Goal: Information Seeking & Learning: Learn about a topic

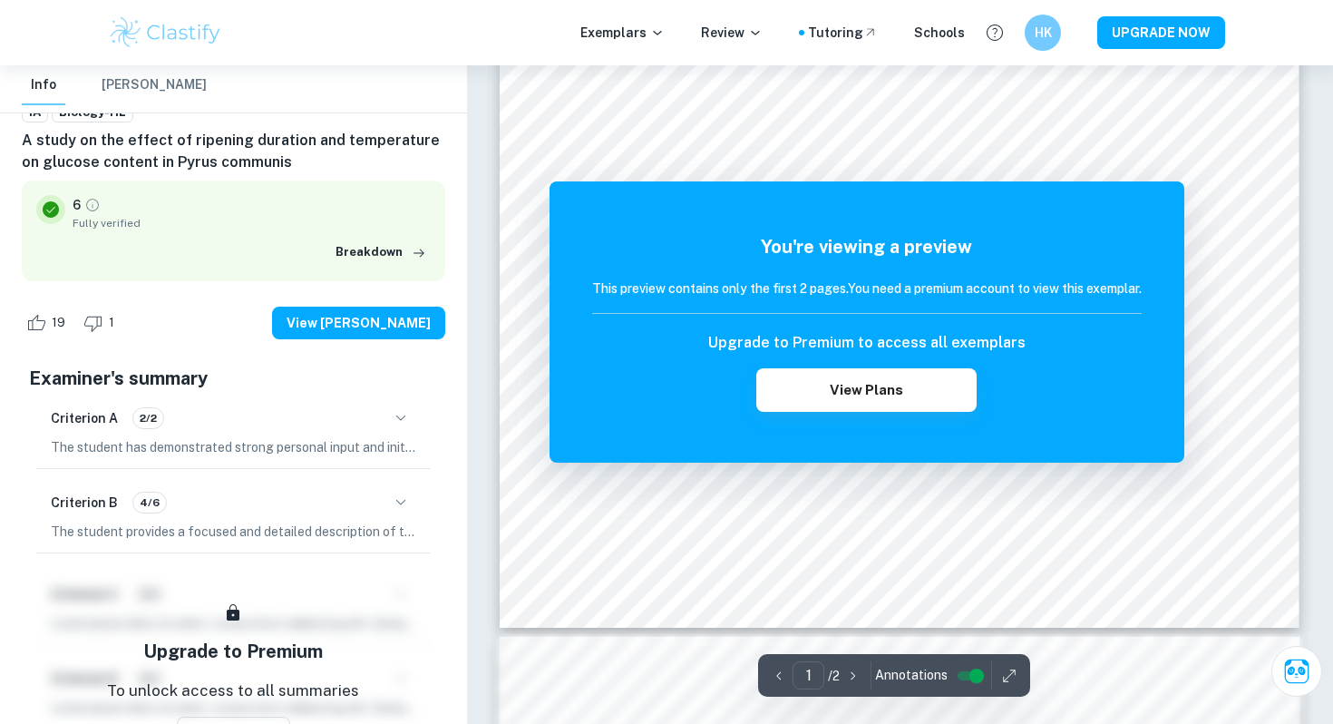
scroll to position [664, 0]
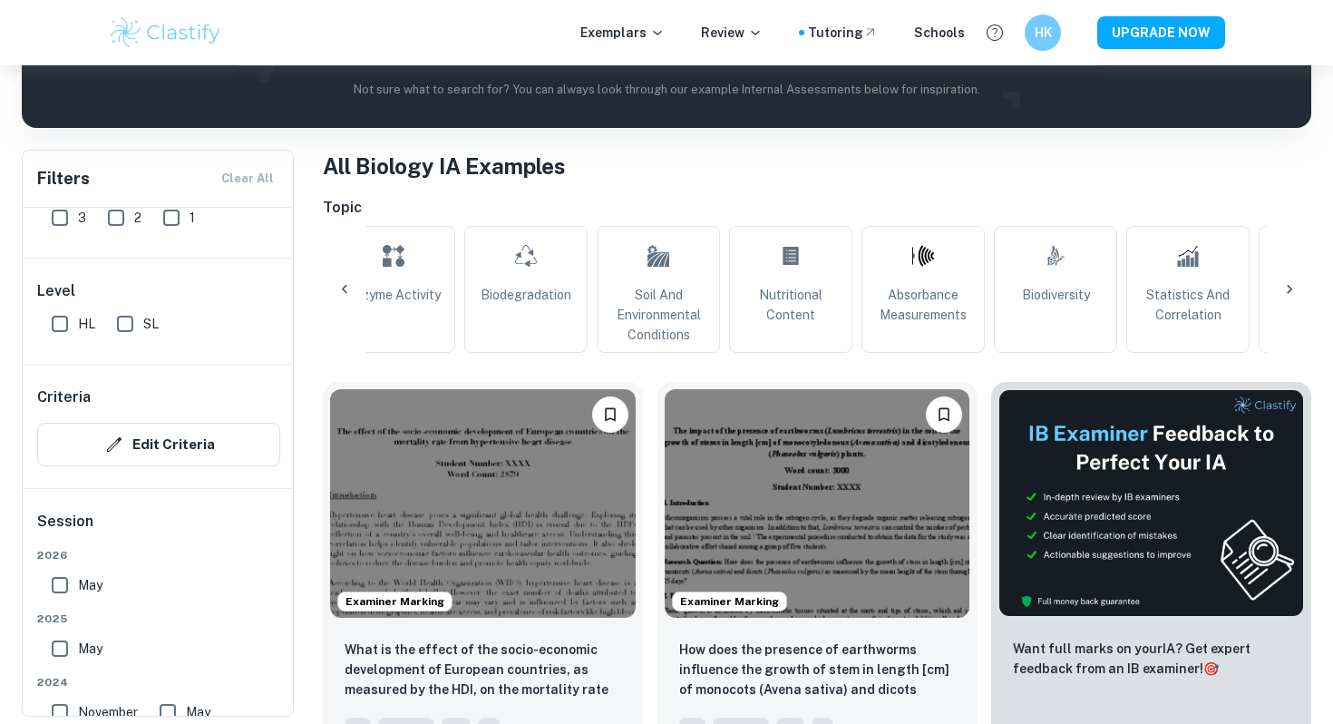
scroll to position [0, 1097]
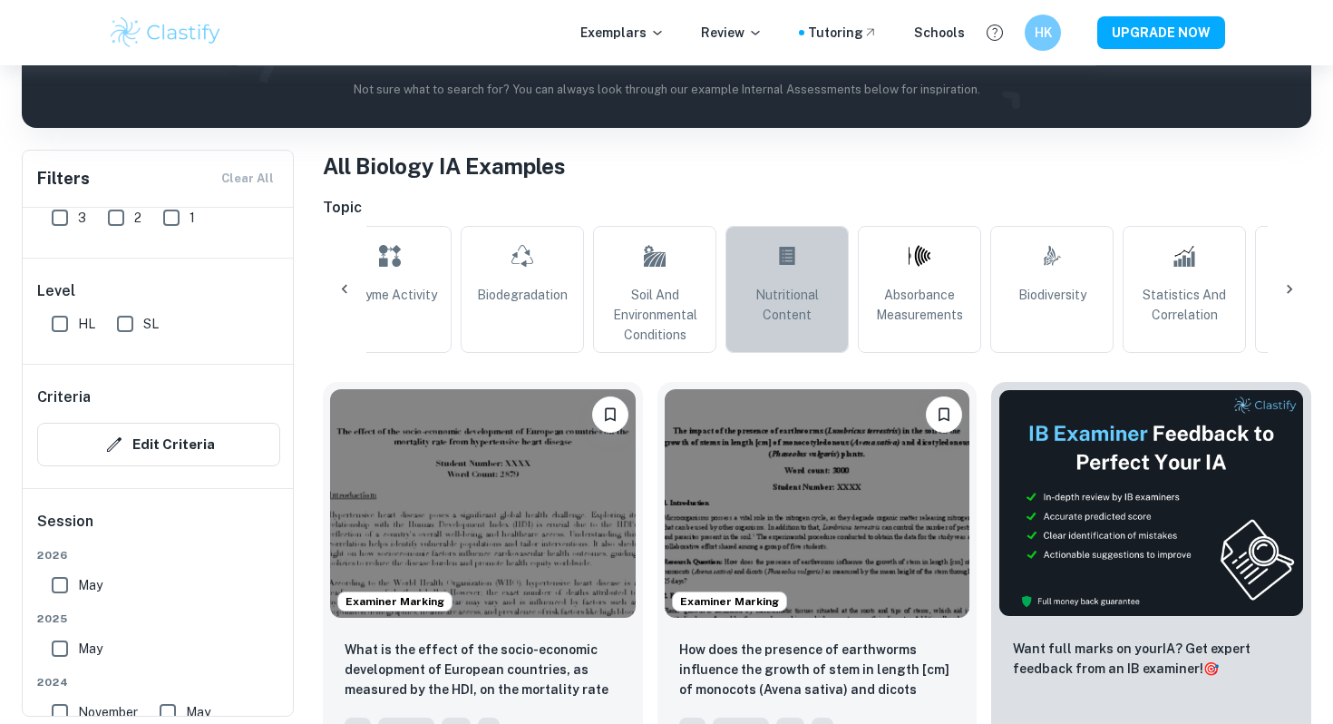
click at [791, 290] on span "Nutritional Content" at bounding box center [787, 305] width 107 height 40
type input "Nutritional Content"
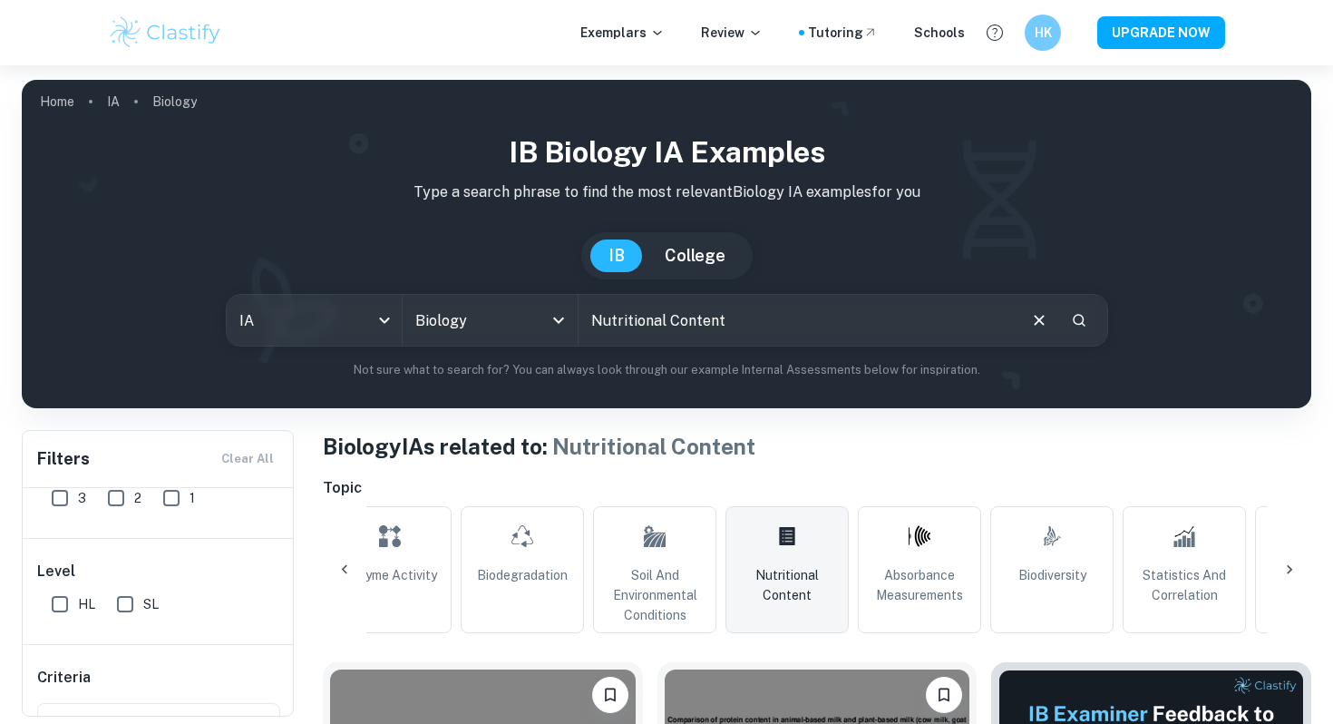
scroll to position [15, 0]
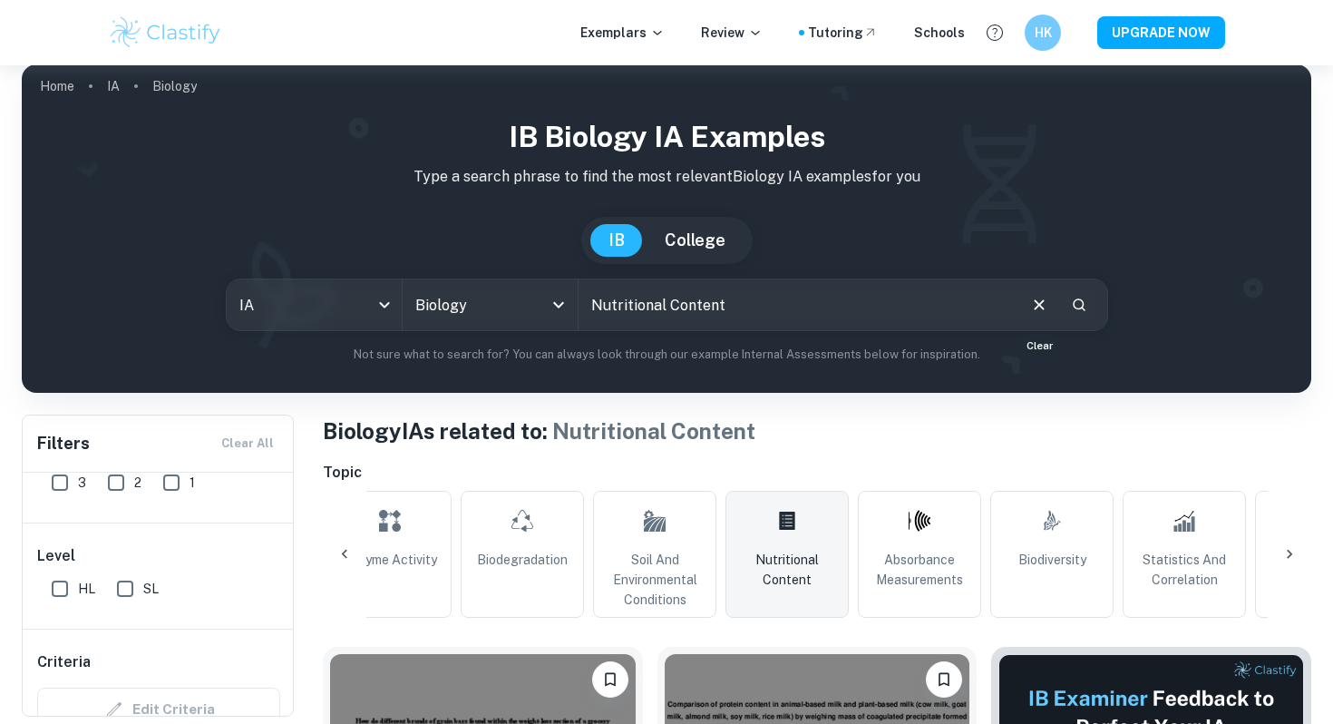
click at [1035, 308] on icon "Clear" at bounding box center [1039, 305] width 20 height 20
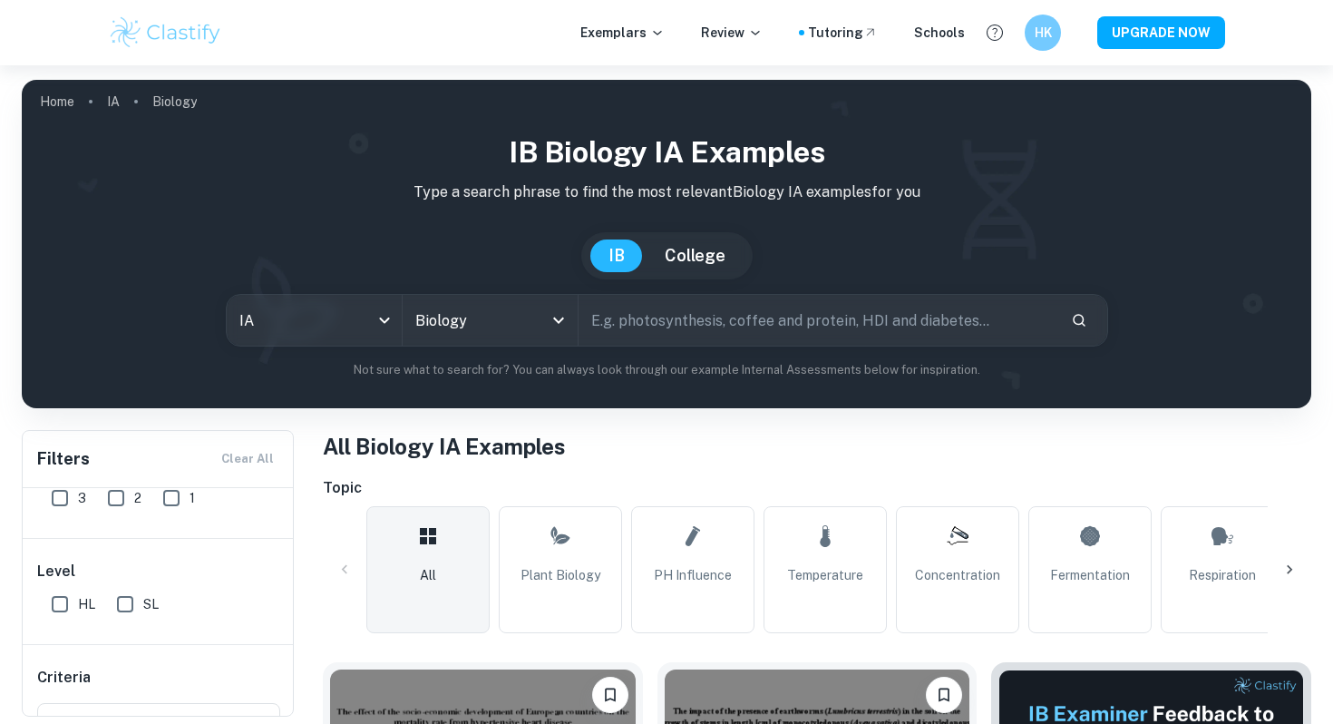
click at [1035, 308] on input "text" at bounding box center [817, 320] width 478 height 51
type input "fruits"
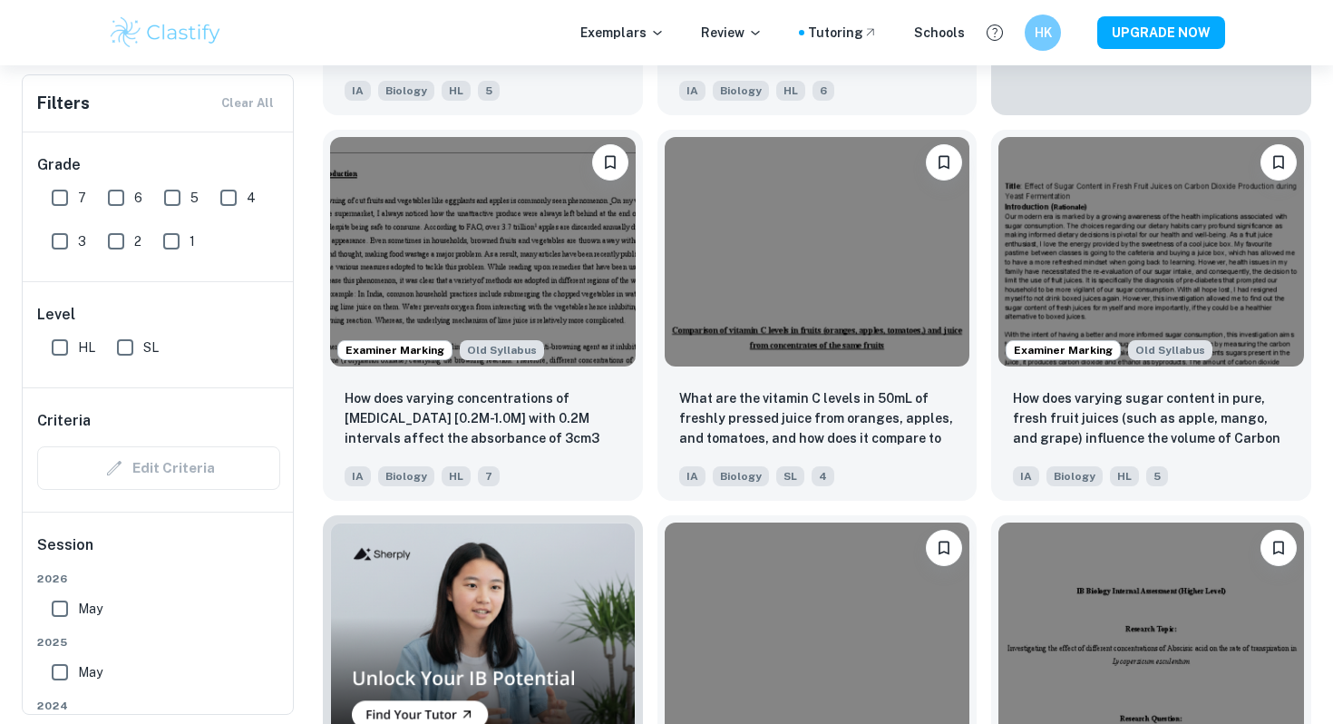
click at [57, 193] on input "7" at bounding box center [60, 198] width 36 height 36
checkbox input "true"
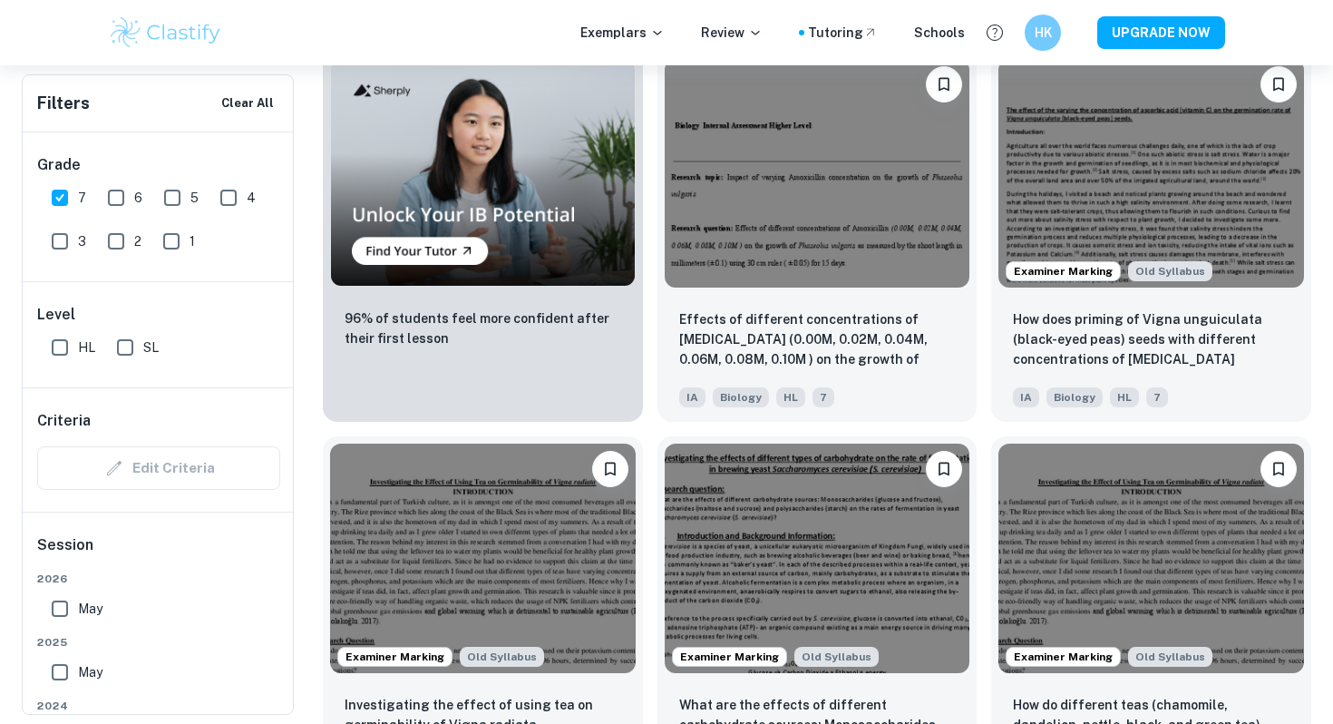
scroll to position [1410, 0]
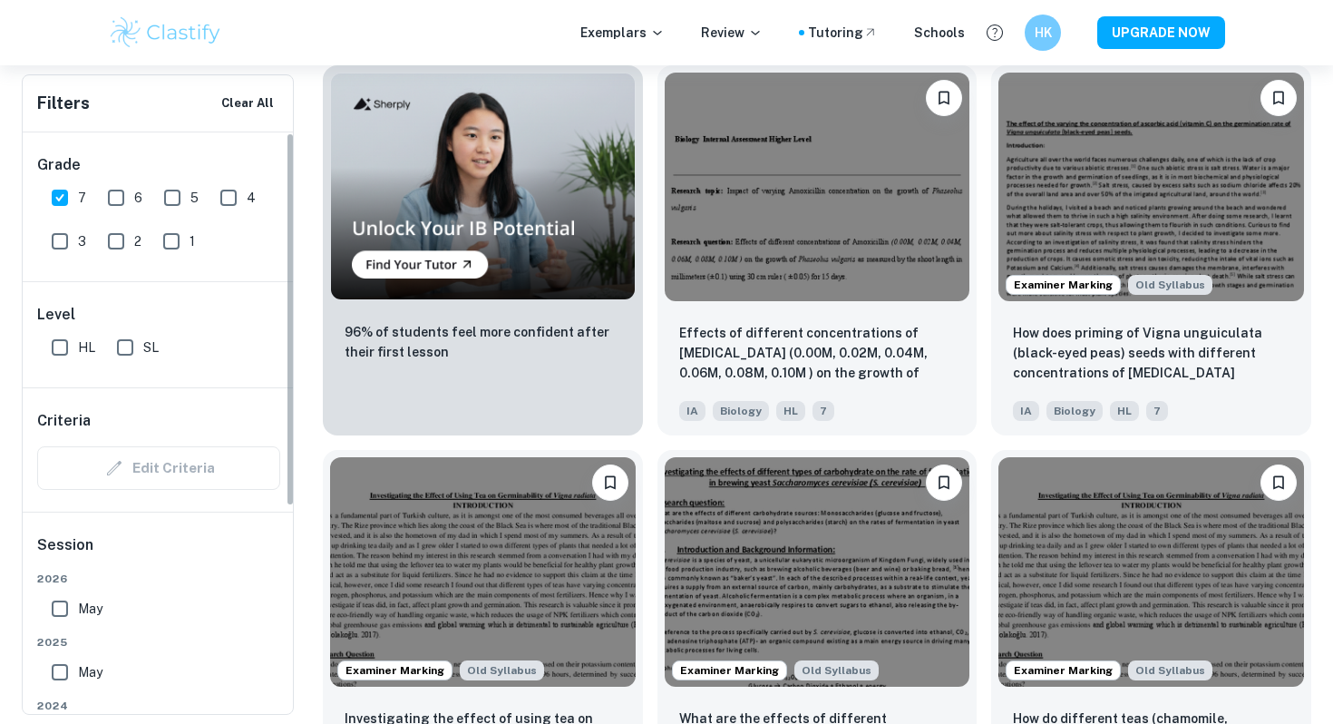
click at [63, 362] on input "HL" at bounding box center [60, 347] width 36 height 36
checkbox input "true"
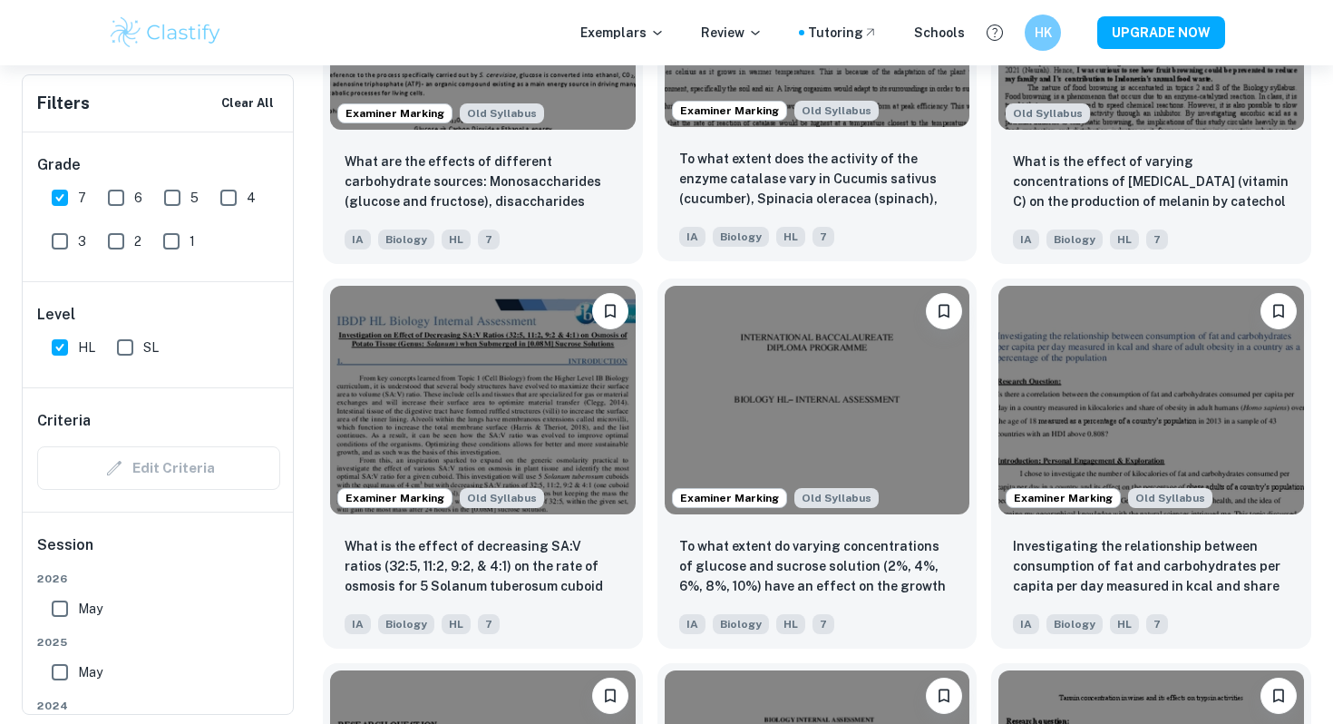
scroll to position [0, 0]
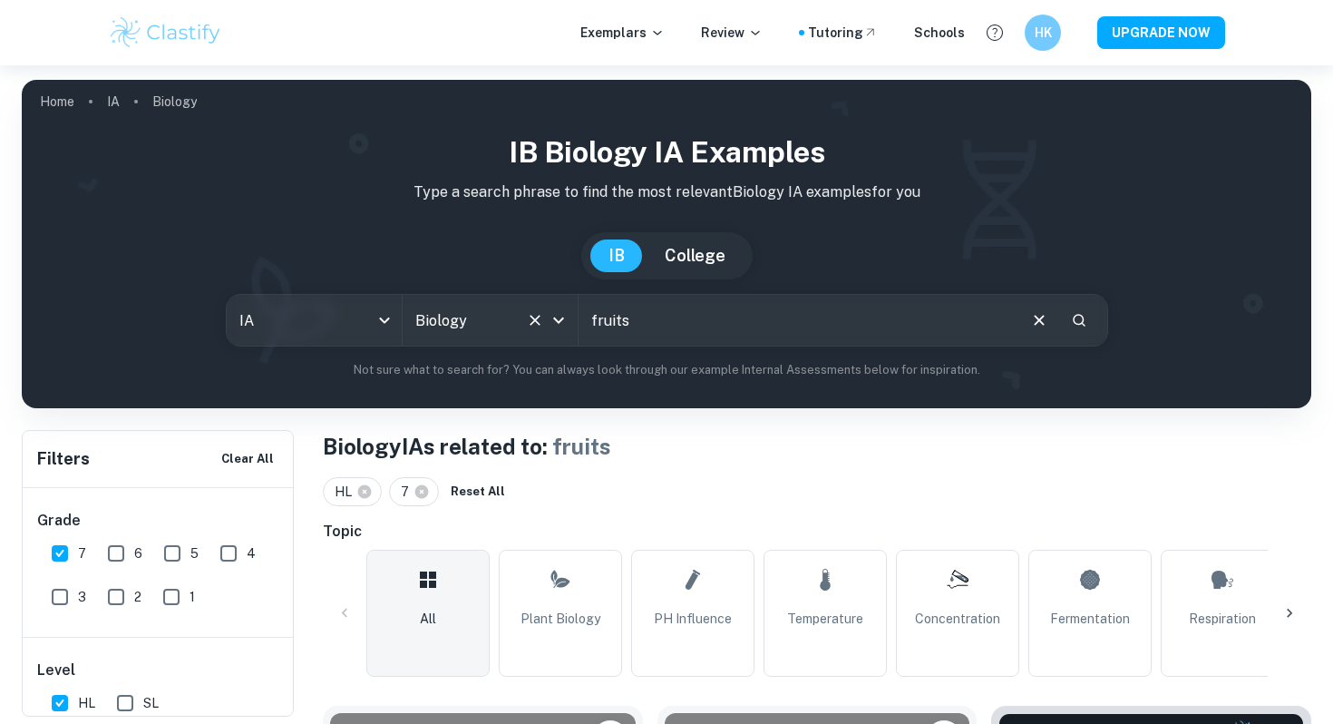
drag, startPoint x: 680, startPoint y: 323, endPoint x: 567, endPoint y: 321, distance: 113.3
click at [567, 321] on div "IA ia All Subjects Biology All Subjects fruits ​" at bounding box center [667, 320] width 882 height 53
type input "f"
paste input "What is the effect of fertilizer type (organic vs. inorganic) on the growth rat…"
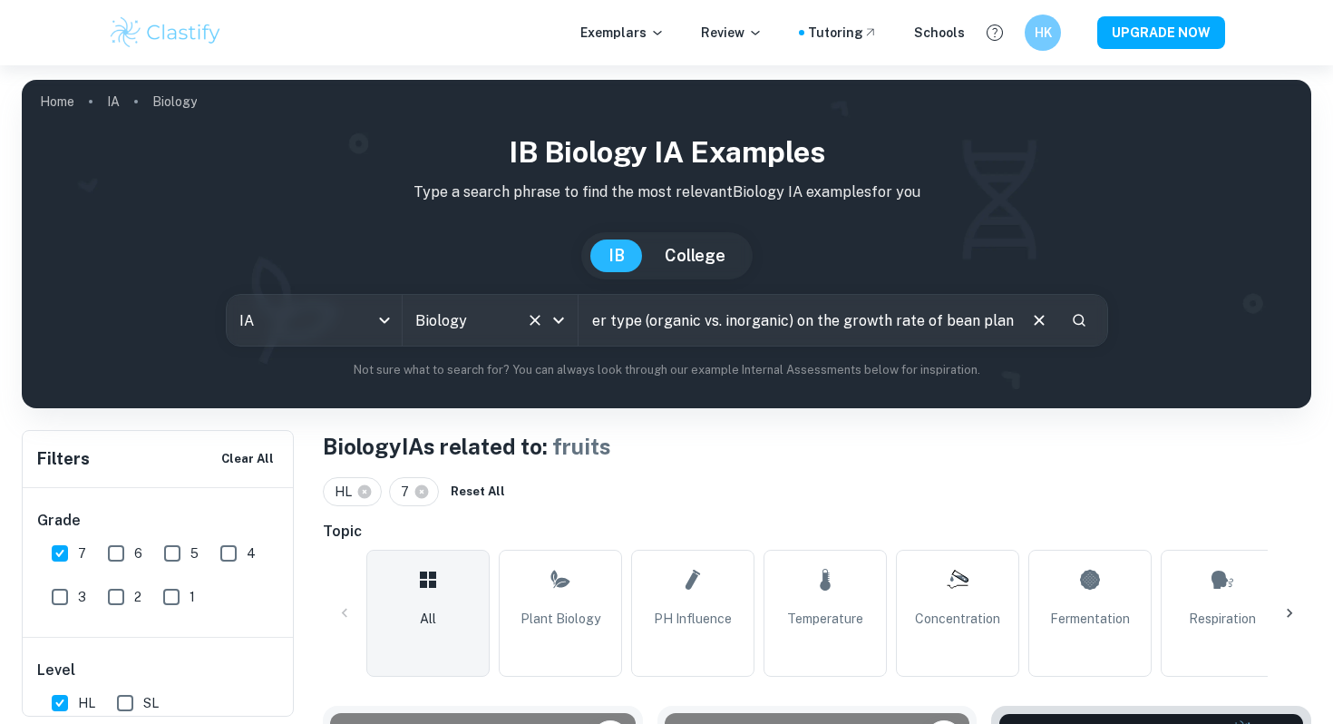
type input "What is the effect of fertilizer type (organic vs. inorganic) on the growth rat…"
click at [872, 324] on input "What is the effect of fertilizer type (organic vs. inorganic) on the growth rat…" at bounding box center [796, 320] width 436 height 51
click at [851, 320] on input "What is the effect of fertilizer type (organic vs. inorganic) on the growth rat…" at bounding box center [796, 320] width 436 height 51
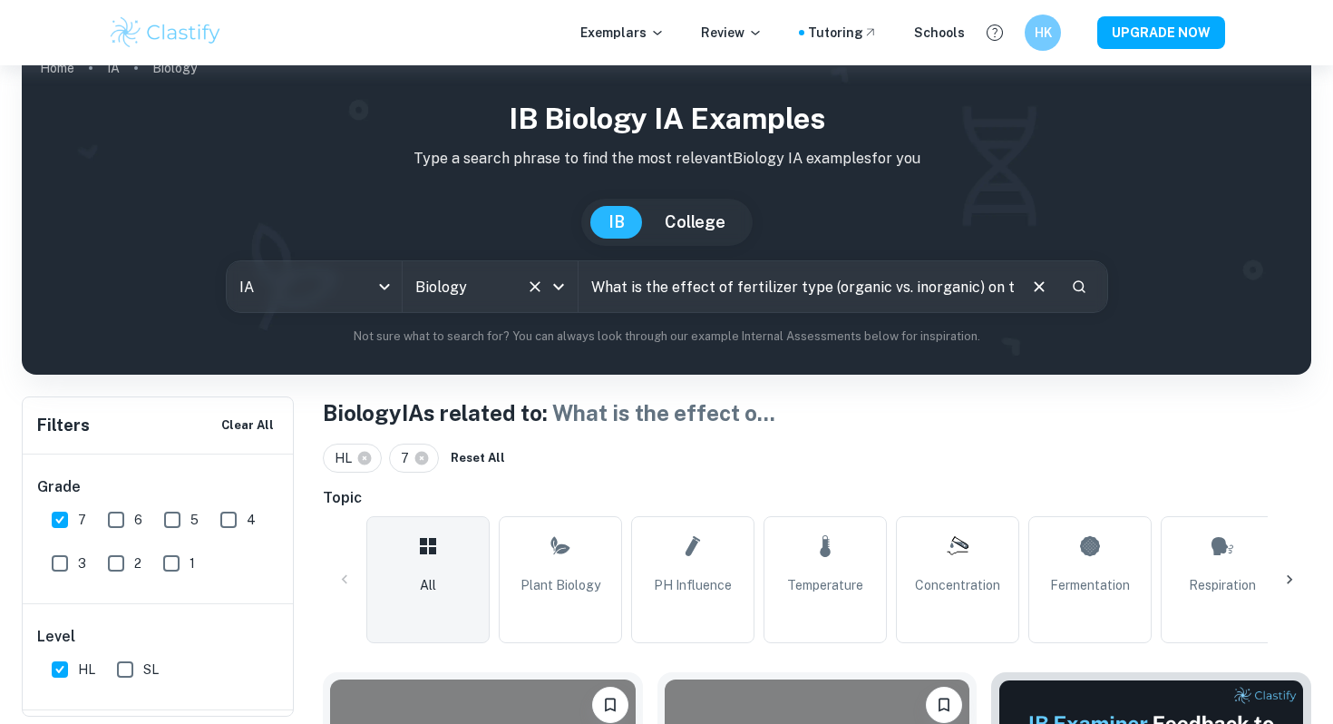
click at [487, 283] on input "Biology" at bounding box center [465, 286] width 108 height 34
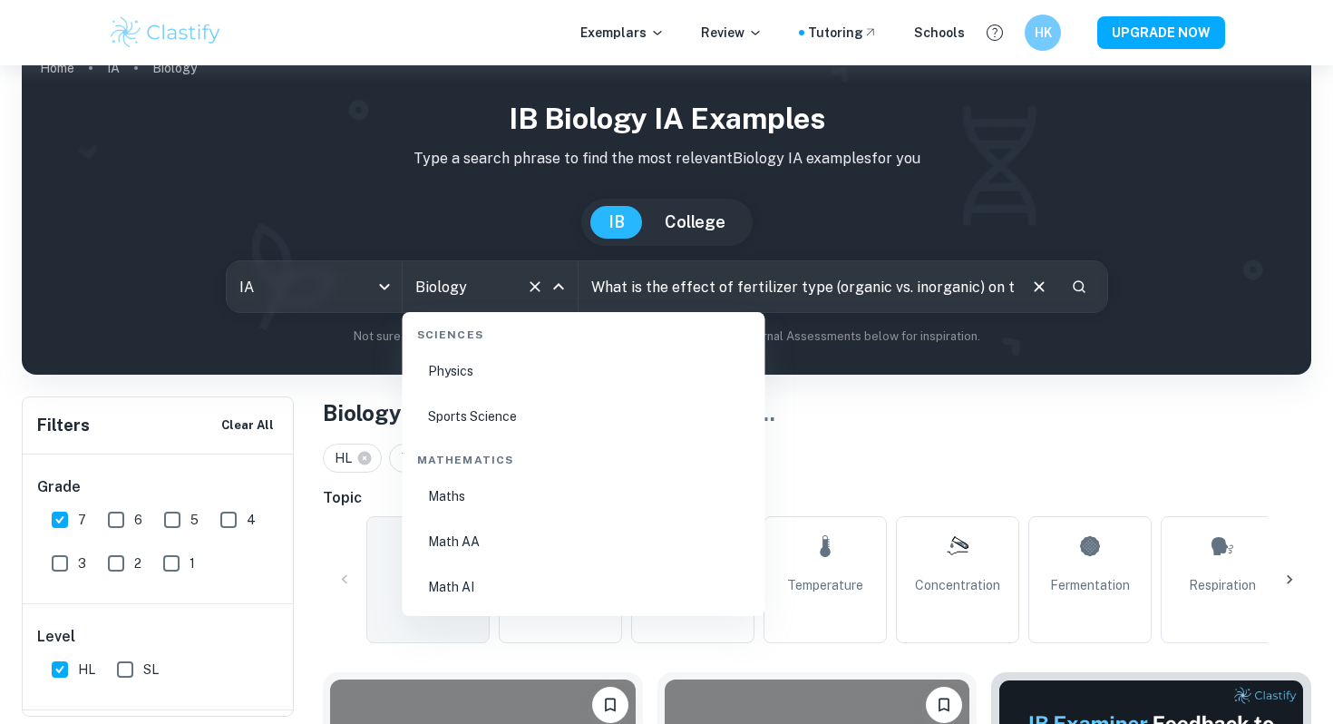
scroll to position [3079, 0]
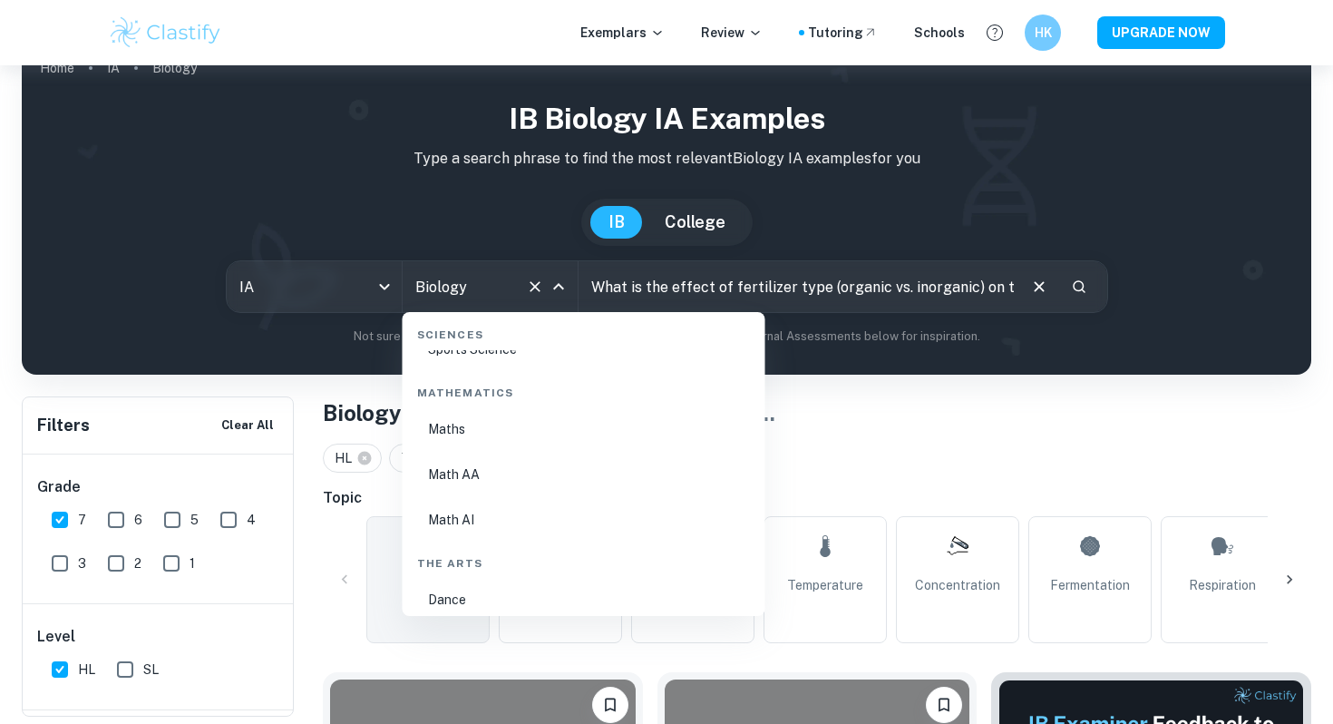
click at [492, 431] on li "Maths" at bounding box center [584, 429] width 348 height 42
type input "Maths"
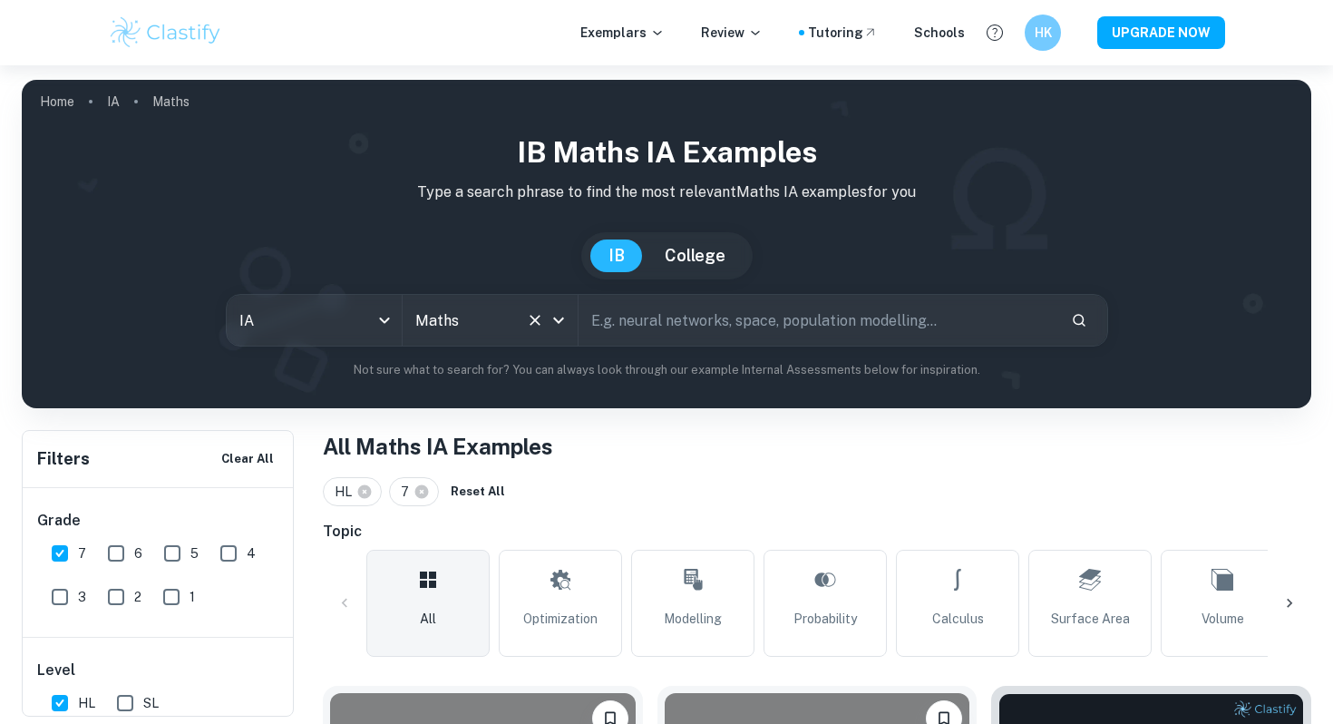
click at [478, 316] on input "Maths" at bounding box center [465, 320] width 108 height 34
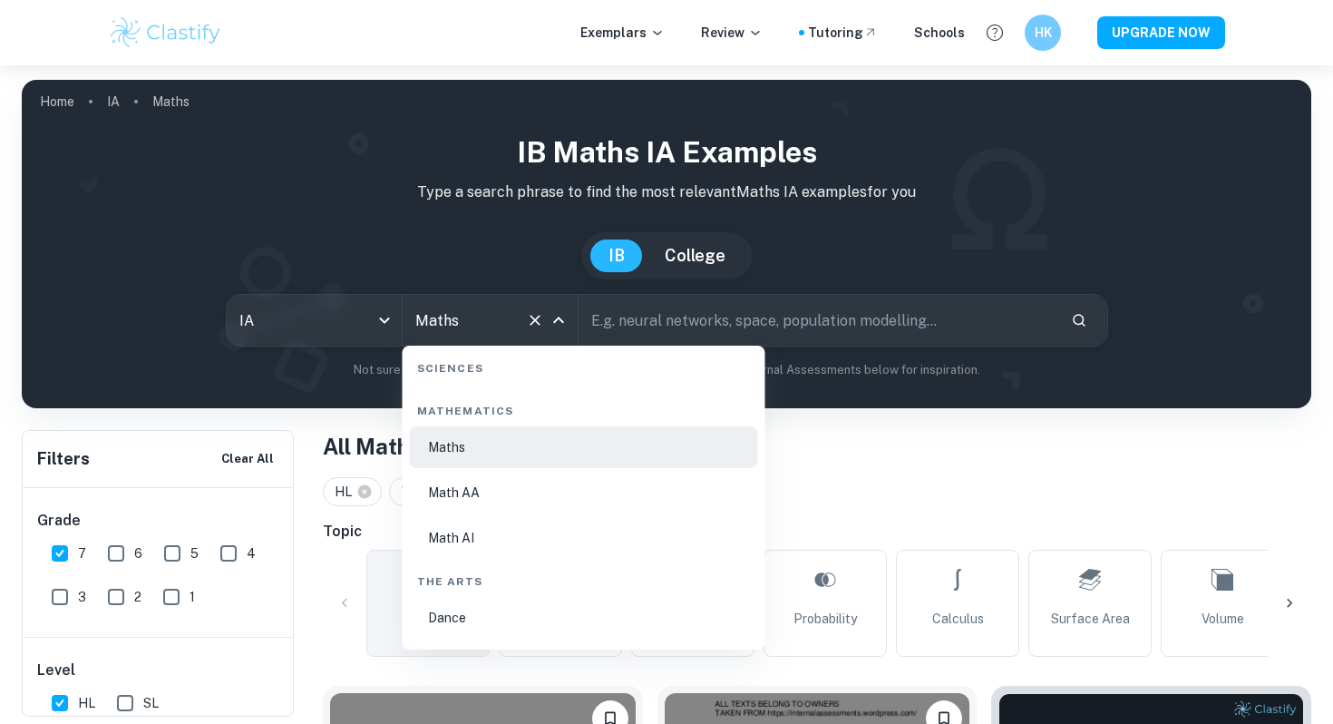
scroll to position [3094, 0]
click at [478, 501] on li "Math AA" at bounding box center [584, 493] width 348 height 42
type input "Math AA"
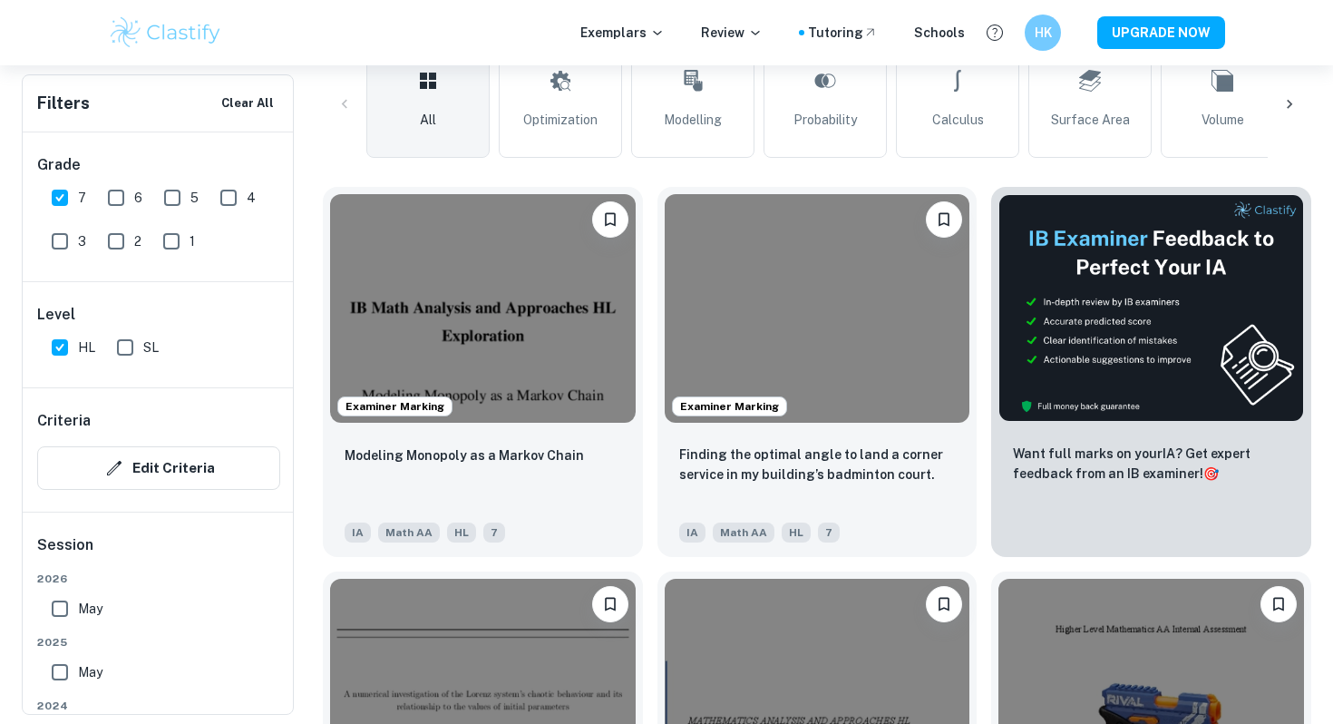
scroll to position [503, 0]
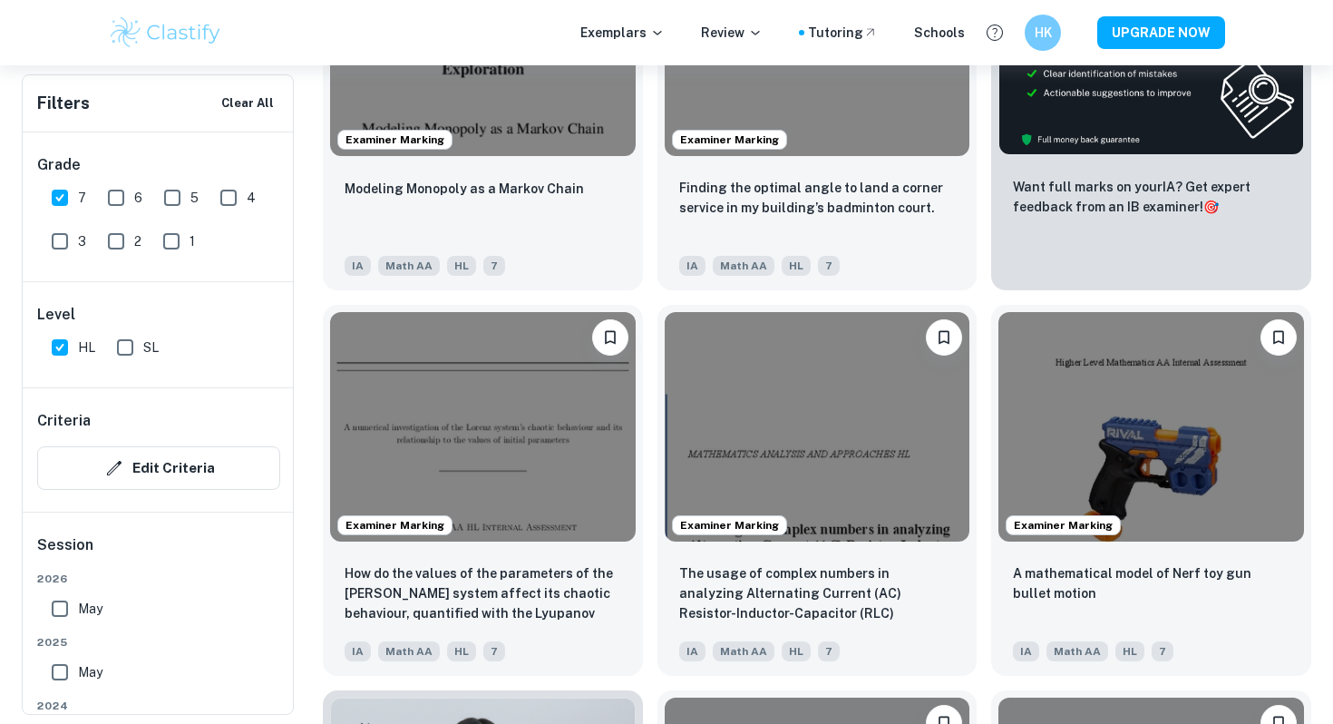
scroll to position [768, 0]
